Goal: Information Seeking & Learning: Learn about a topic

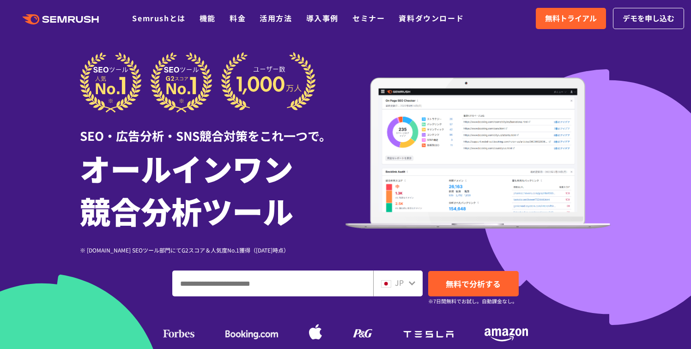
scroll to position [9, 0]
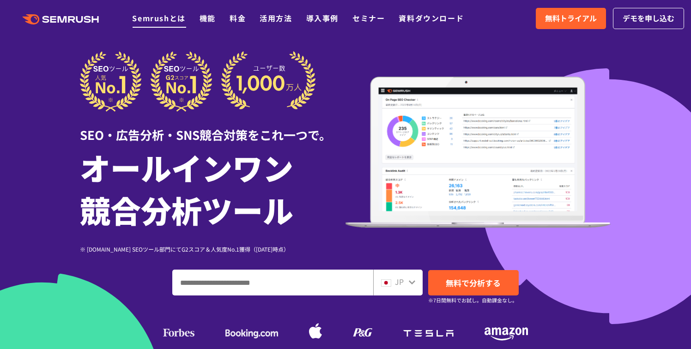
click at [151, 18] on link "Semrushとは" at bounding box center [158, 17] width 53 height 11
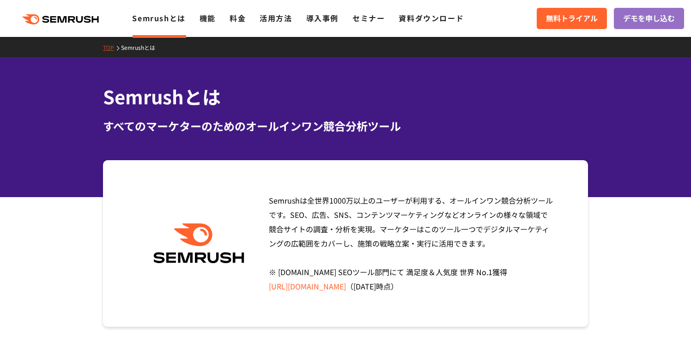
scroll to position [76, 0]
